Goal: Find specific page/section: Find specific page/section

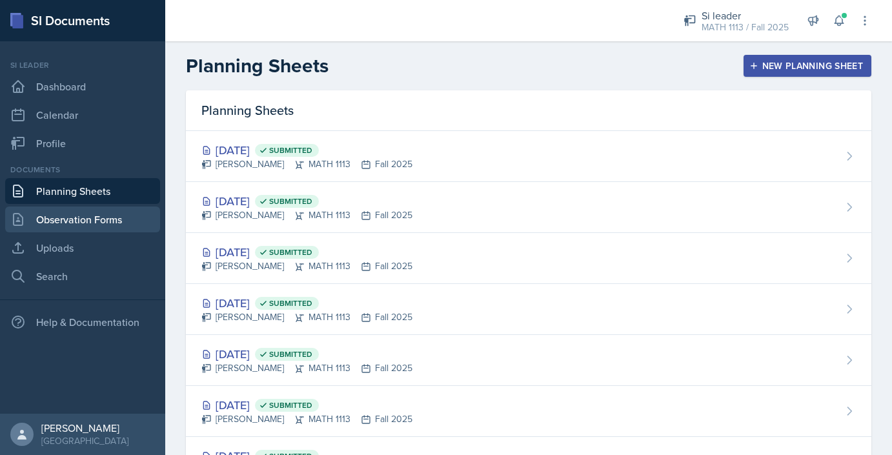
click at [97, 221] on link "Observation Forms" at bounding box center [82, 220] width 155 height 26
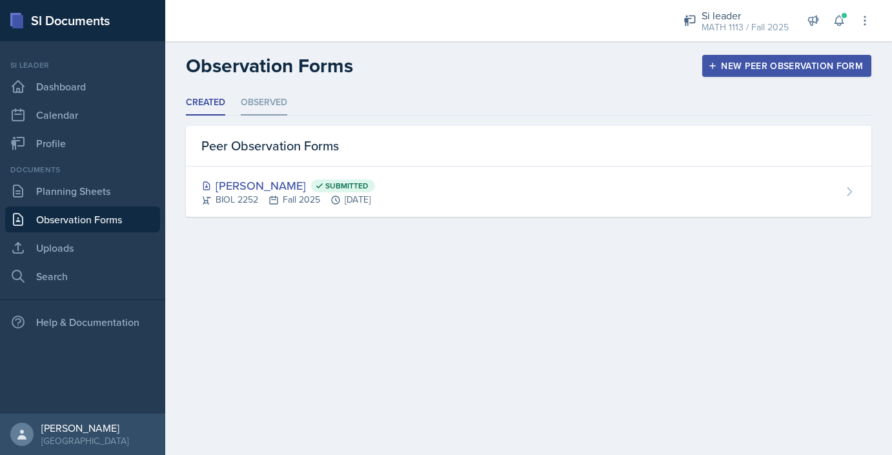
click at [265, 112] on li "Observed" at bounding box center [264, 102] width 46 height 25
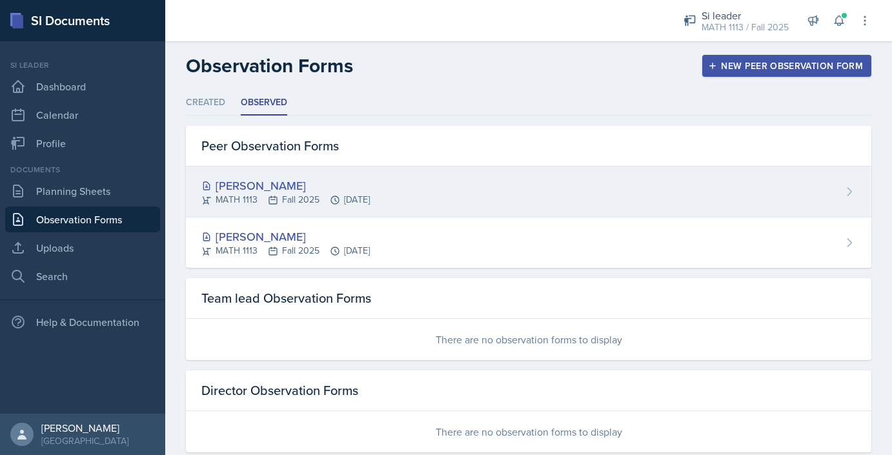
click at [532, 173] on div "[PERSON_NAME] MATH 1113 Fall 2025 [DATE]" at bounding box center [528, 192] width 685 height 51
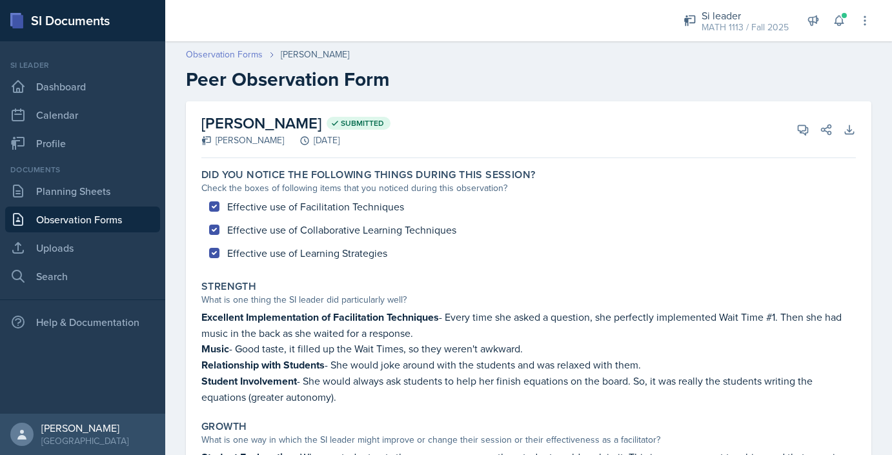
click at [207, 56] on link "Observation Forms" at bounding box center [224, 55] width 77 height 14
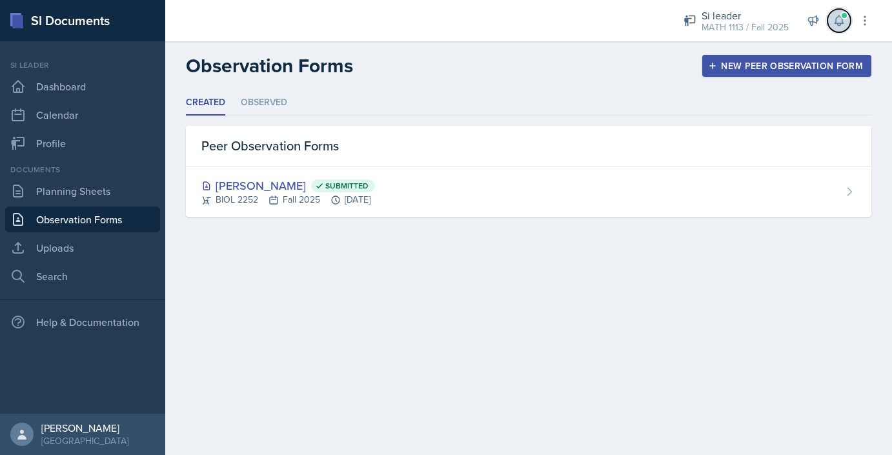
click at [845, 16] on span at bounding box center [844, 16] width 8 height 8
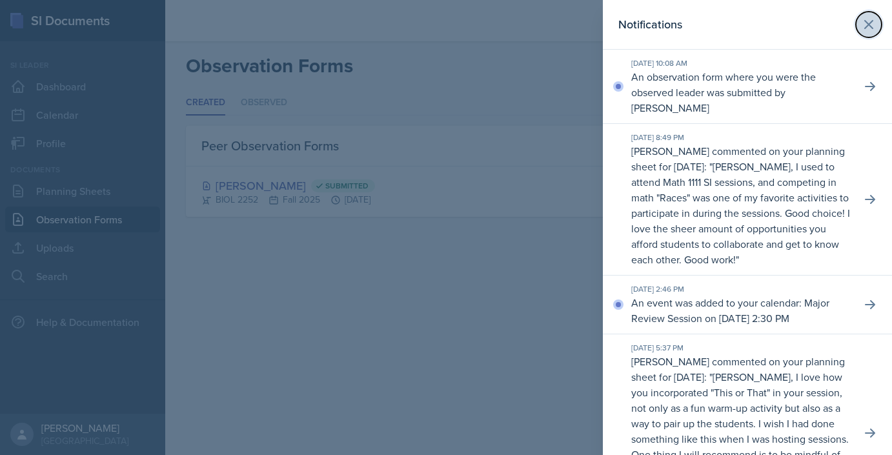
click at [868, 25] on icon at bounding box center [869, 25] width 8 height 8
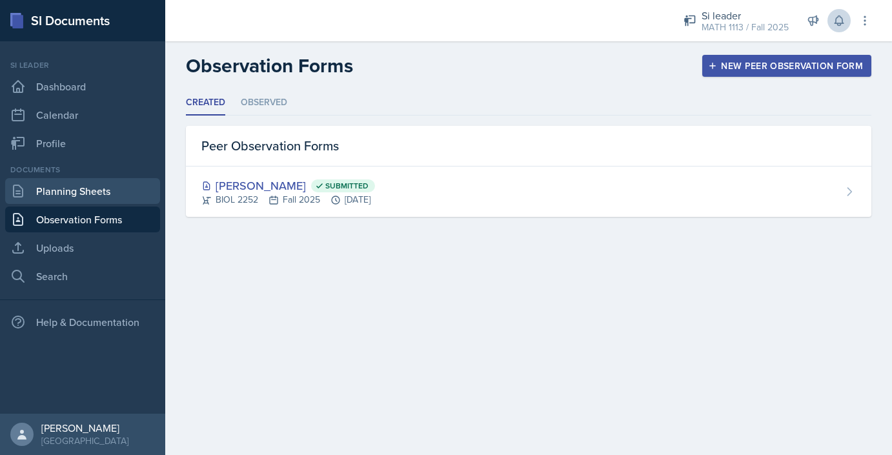
click at [80, 196] on link "Planning Sheets" at bounding box center [82, 191] width 155 height 26
